Goal: Information Seeking & Learning: Learn about a topic

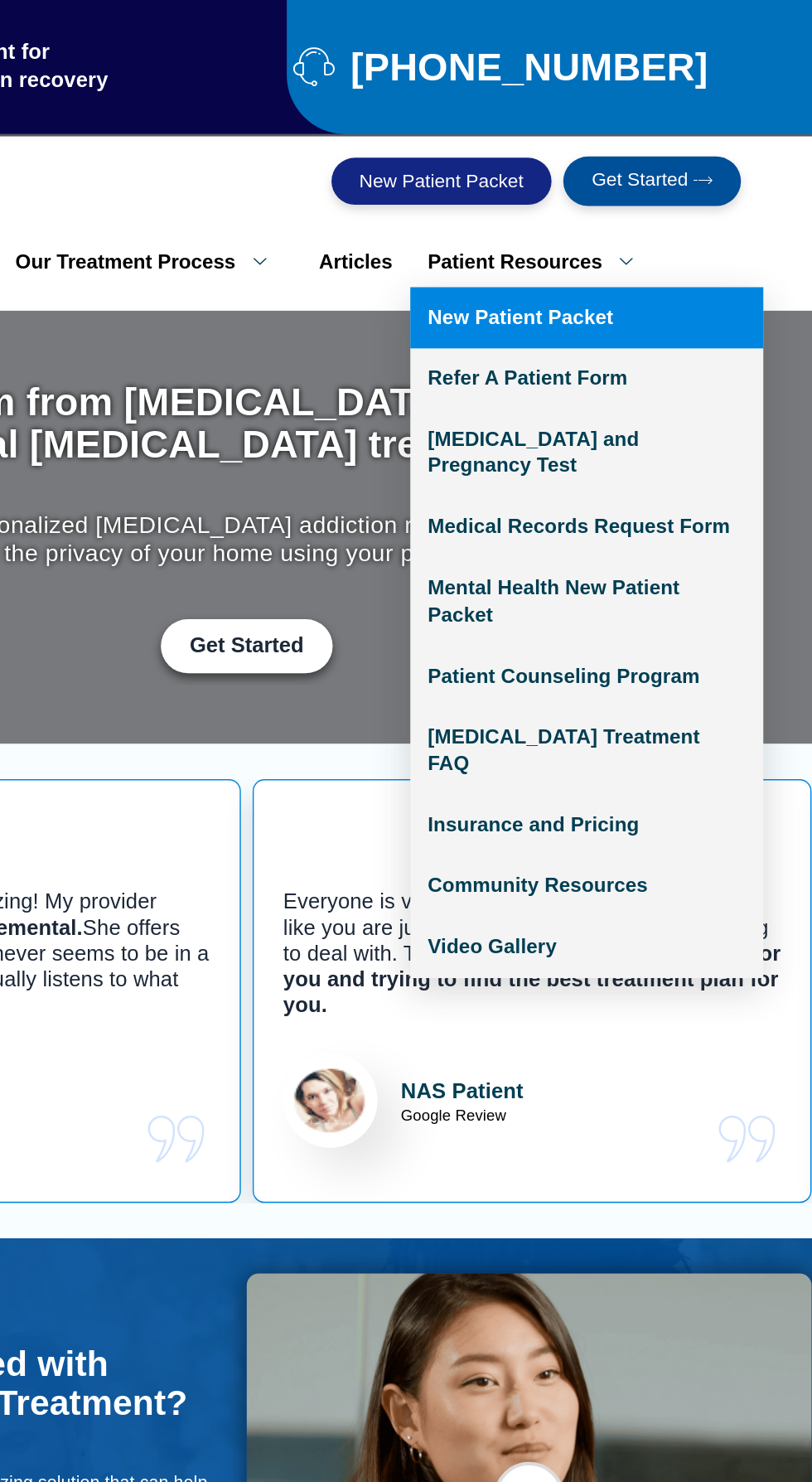
click at [605, 202] on link "New Patient Packet" at bounding box center [645, 223] width 249 height 43
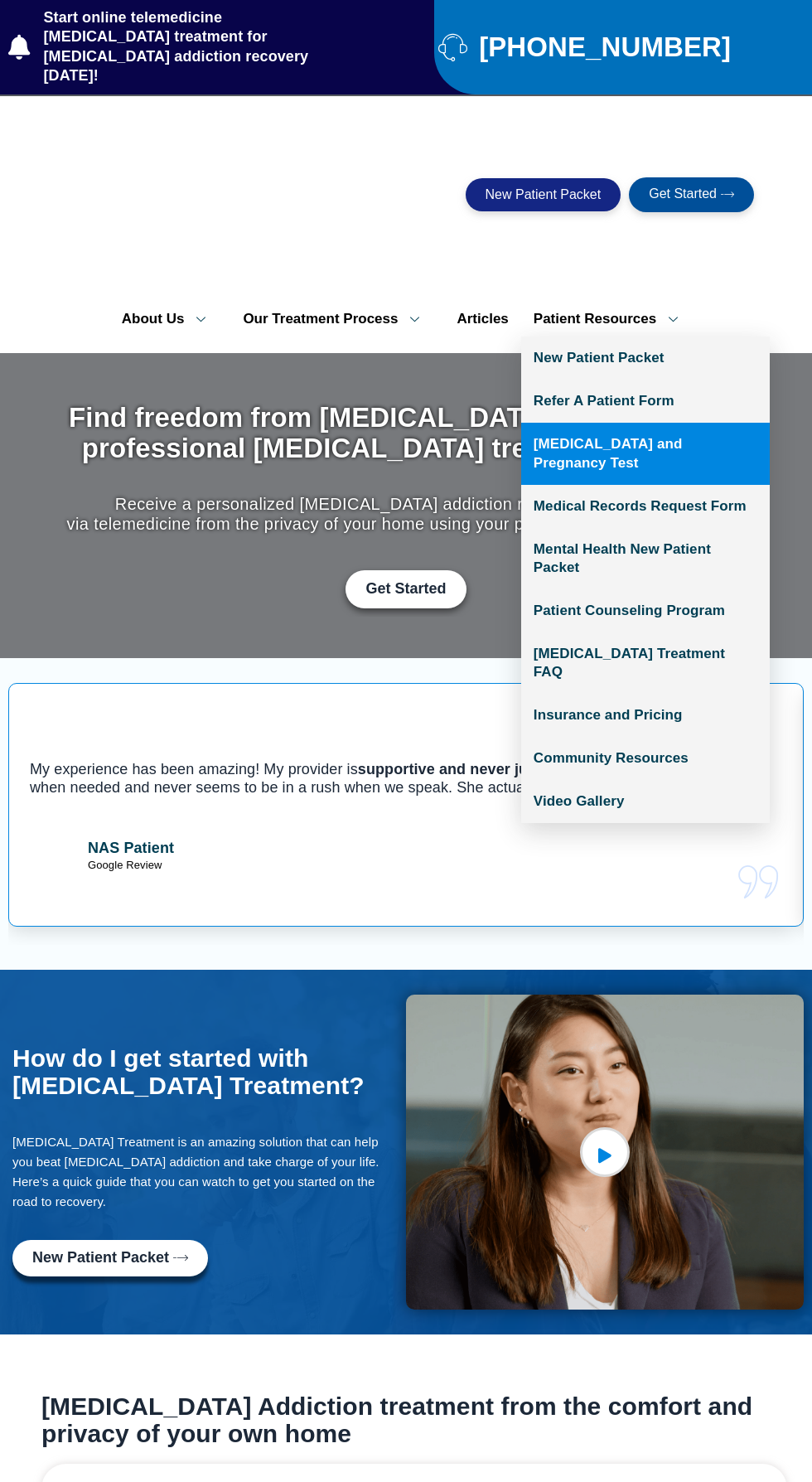
click at [597, 423] on link "[MEDICAL_DATA] and Pregnancy Test" at bounding box center [645, 454] width 249 height 62
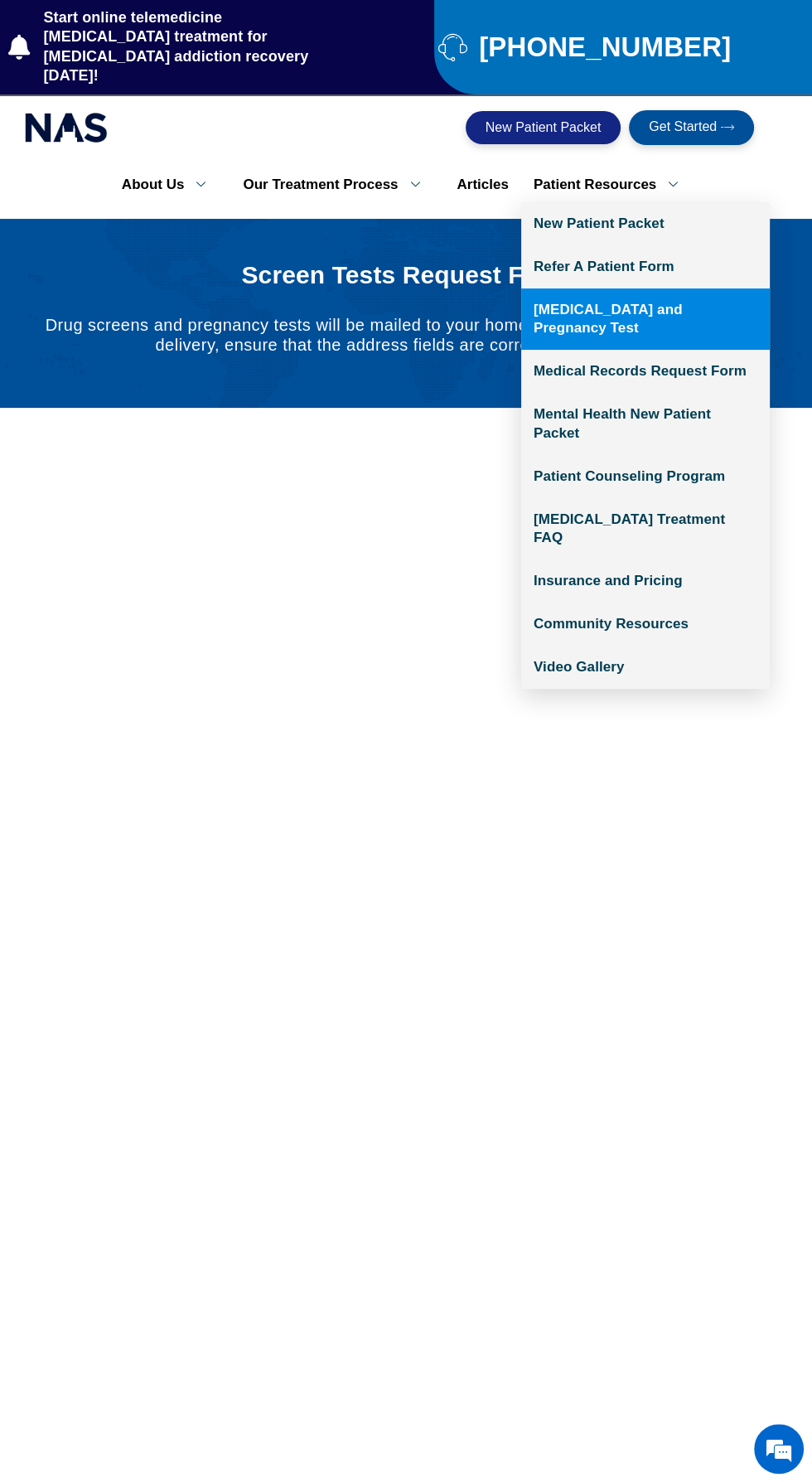
click at [594, 167] on link "Patient Resources" at bounding box center [611, 185] width 182 height 35
click at [583, 455] on link "Patient Counseling Program" at bounding box center [645, 476] width 249 height 43
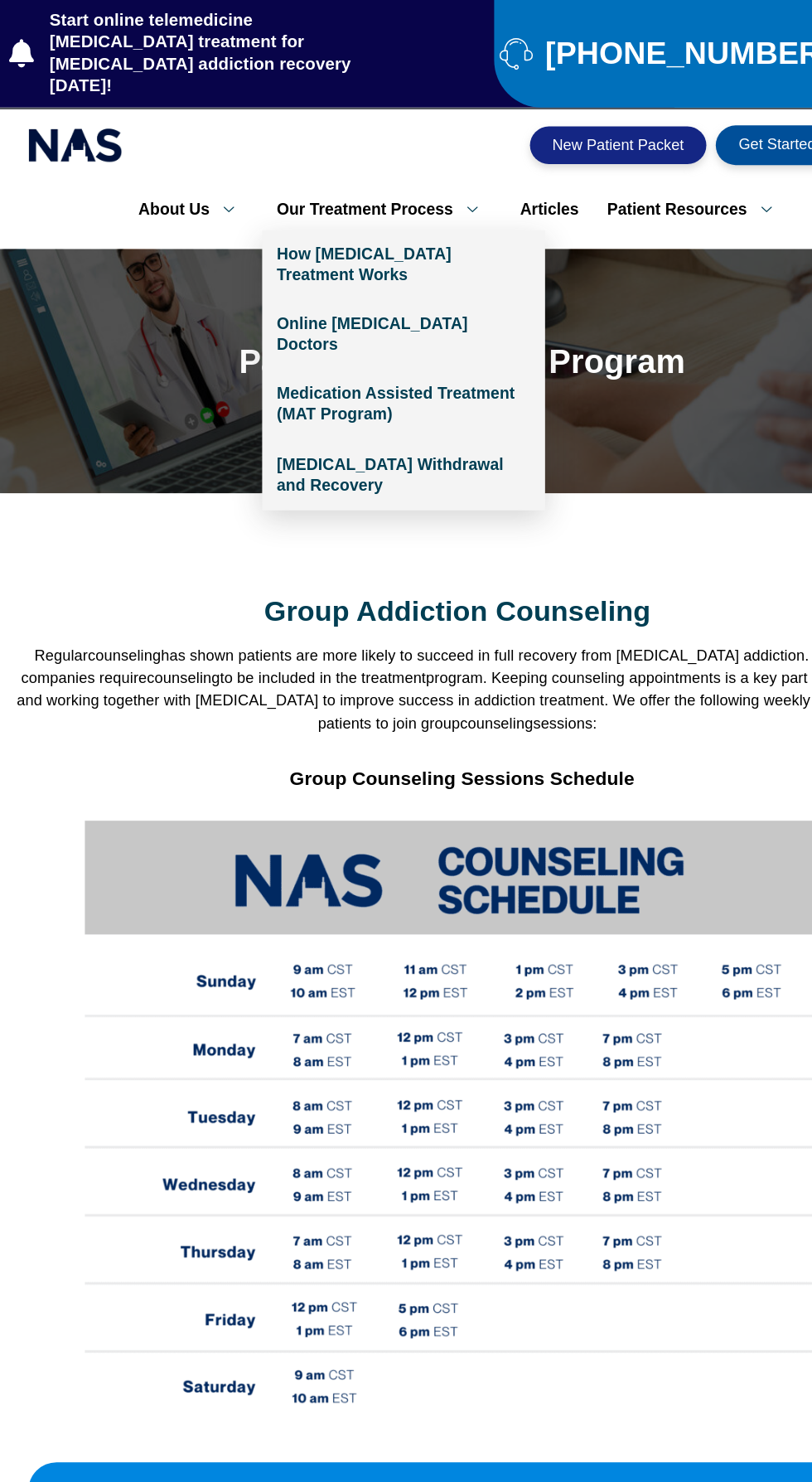
click at [358, 178] on link "Our Treatment Process" at bounding box center [337, 185] width 213 height 35
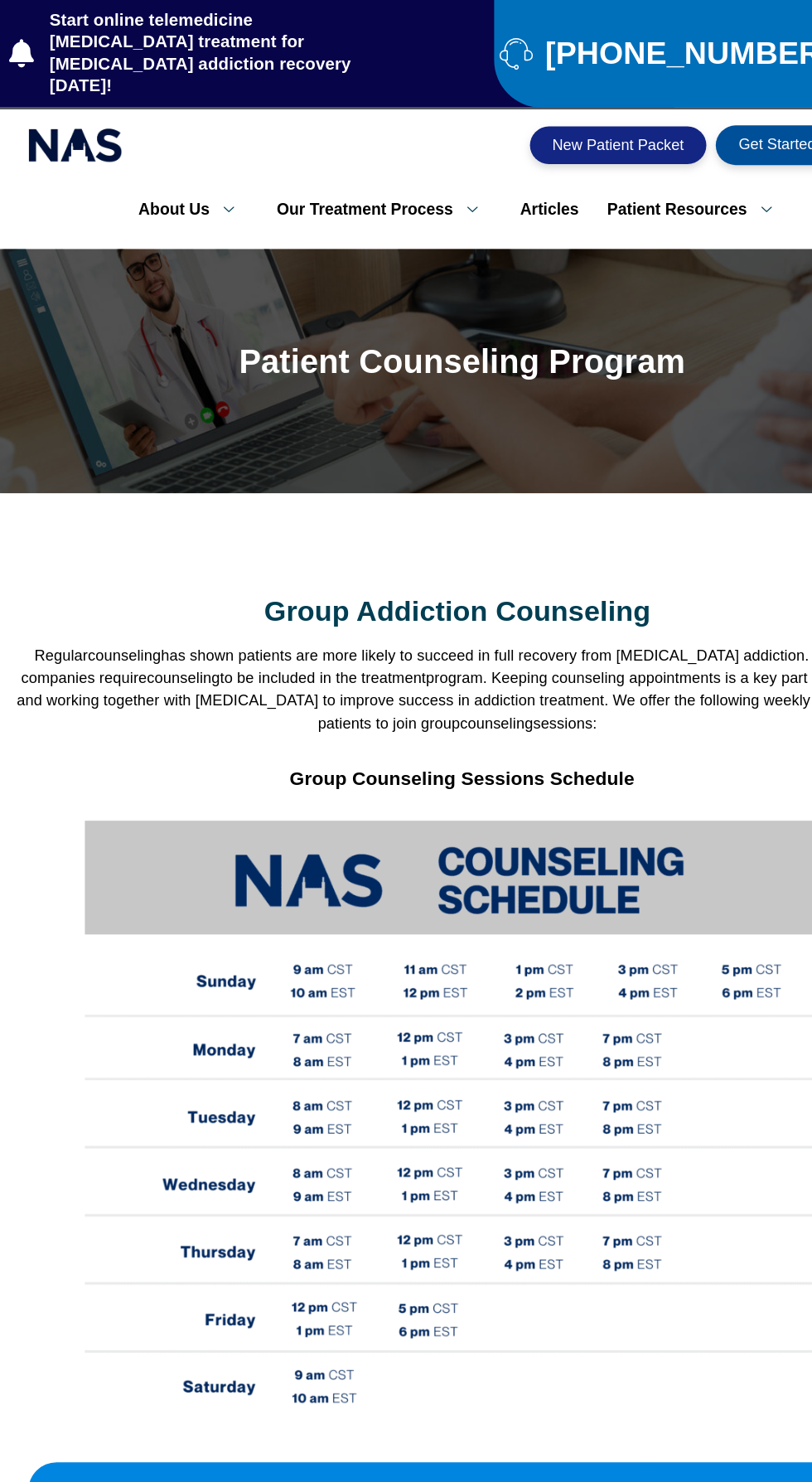
click at [489, 172] on link "Articles" at bounding box center [481, 185] width 76 height 35
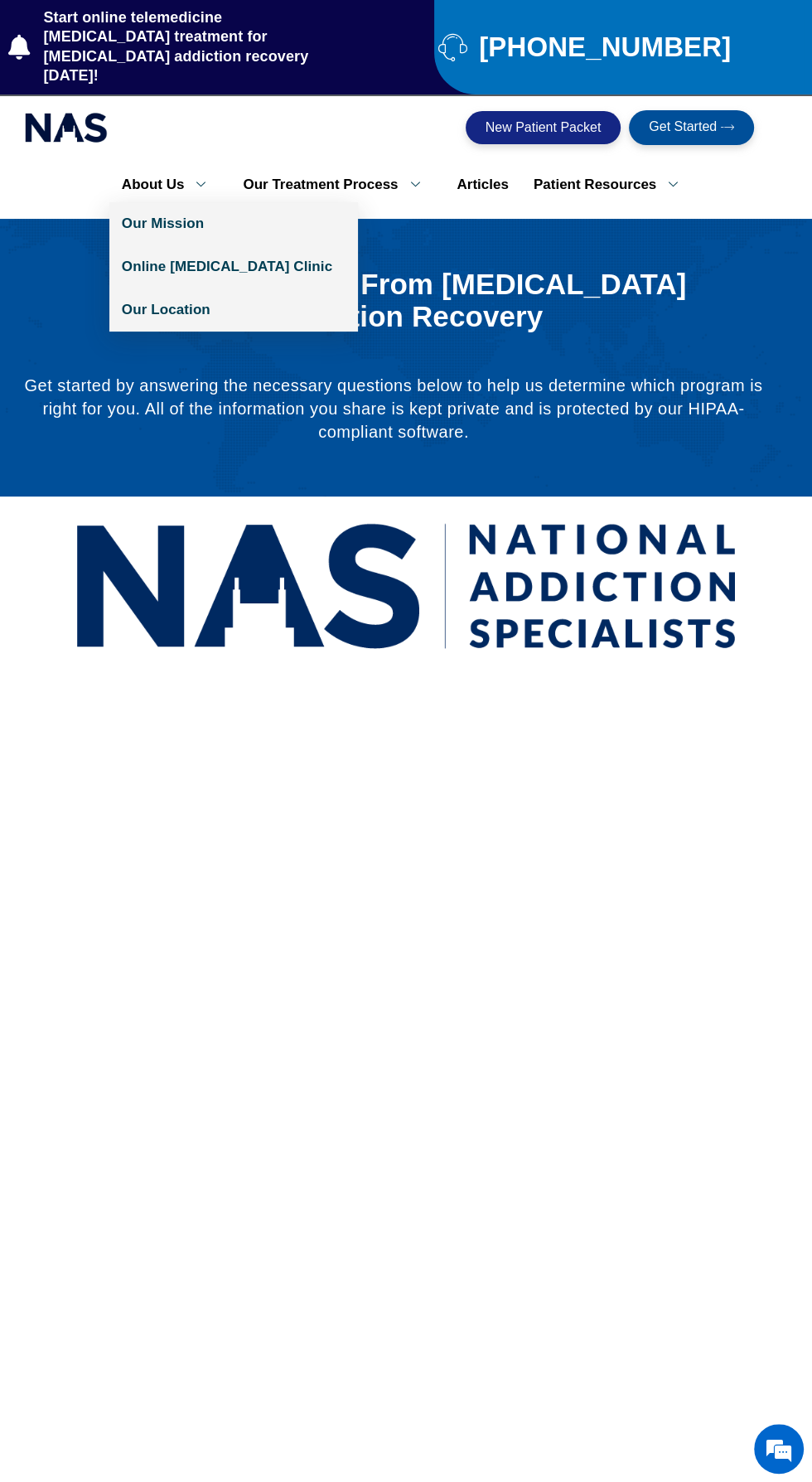
click at [171, 171] on link "About Us" at bounding box center [170, 185] width 122 height 35
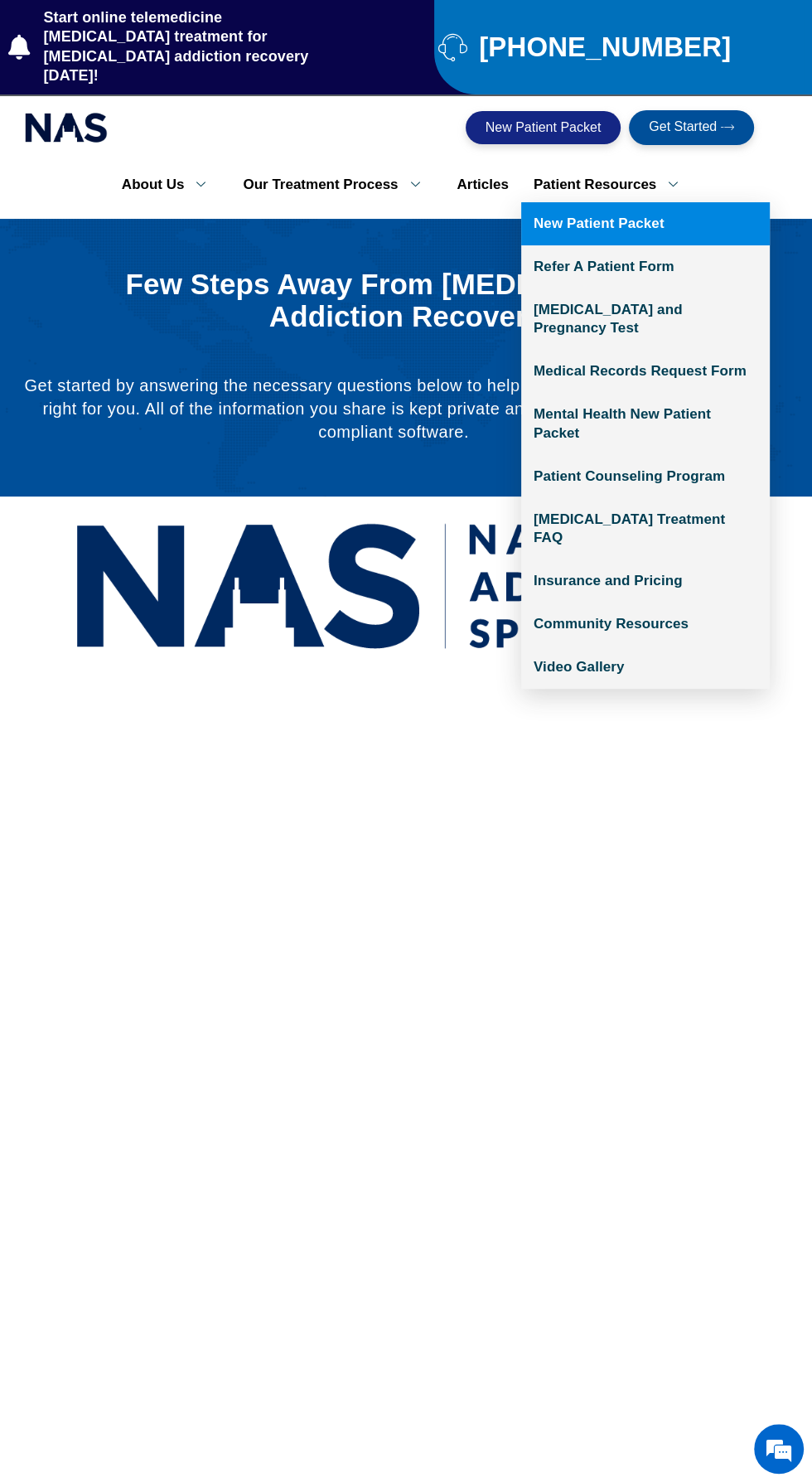
click at [586, 167] on link "Patient Resources" at bounding box center [611, 185] width 182 height 35
click at [567, 455] on link "Patient Counseling Program" at bounding box center [645, 476] width 249 height 43
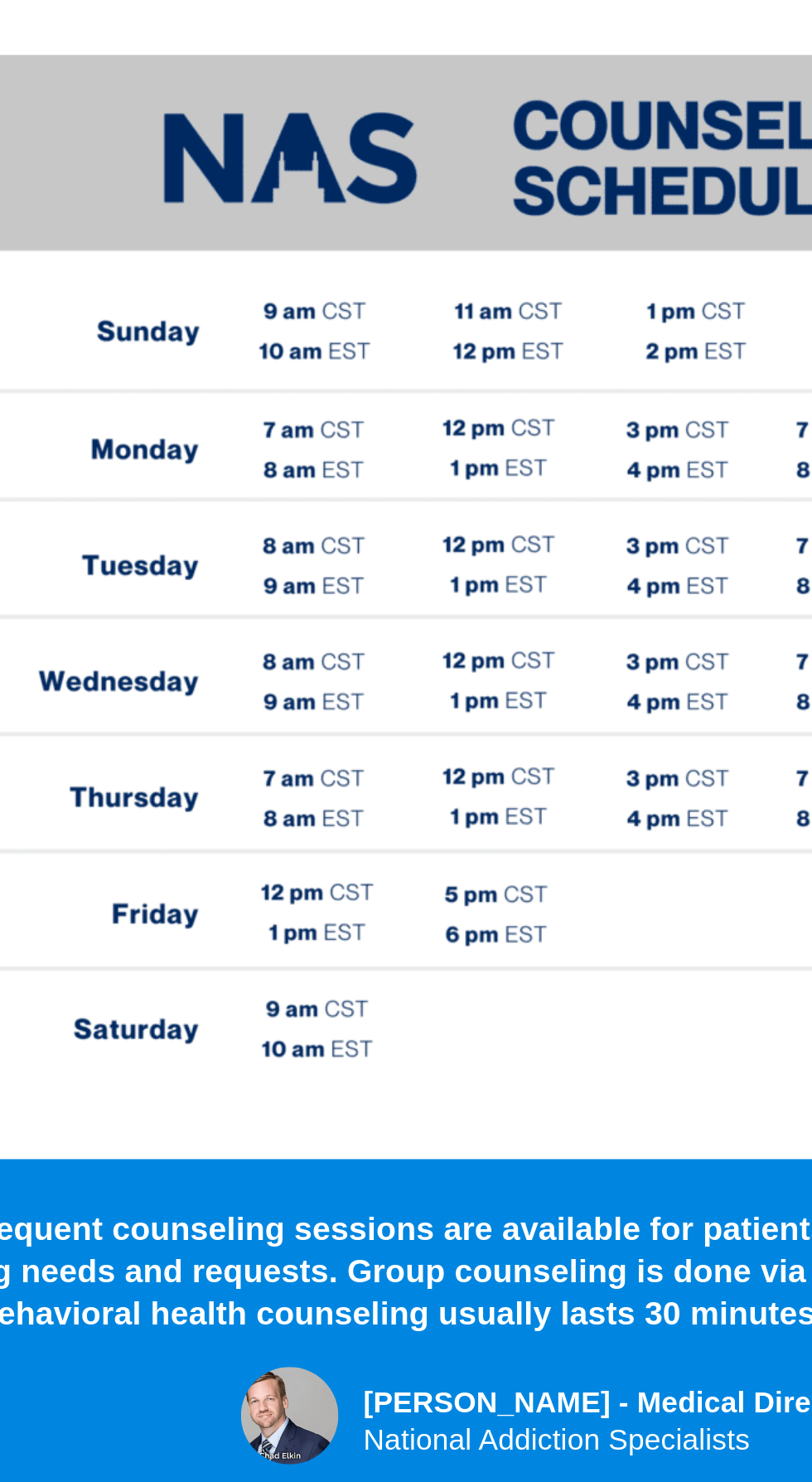
scroll to position [315, 0]
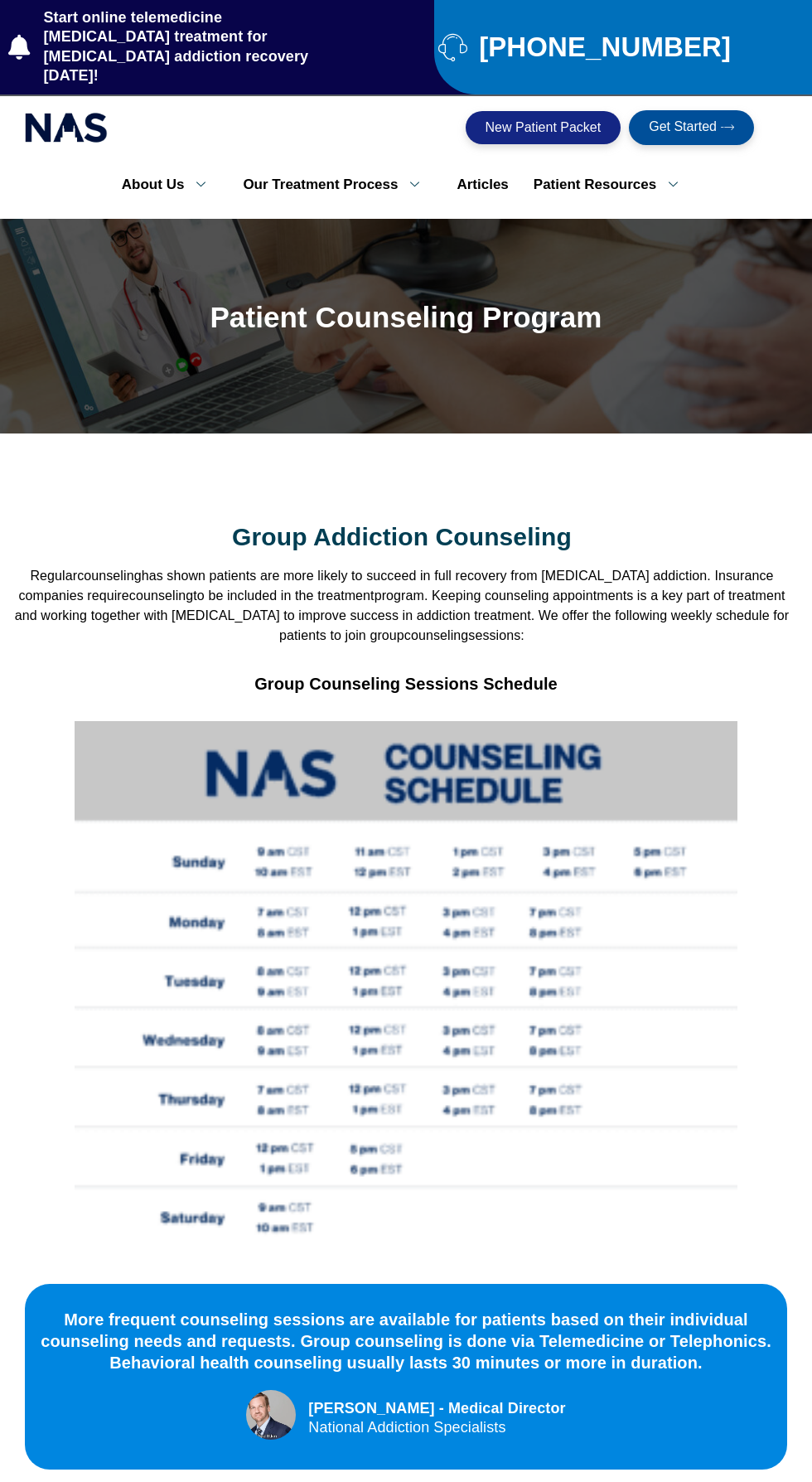
scroll to position [181, 0]
